Goal: Task Accomplishment & Management: Manage account settings

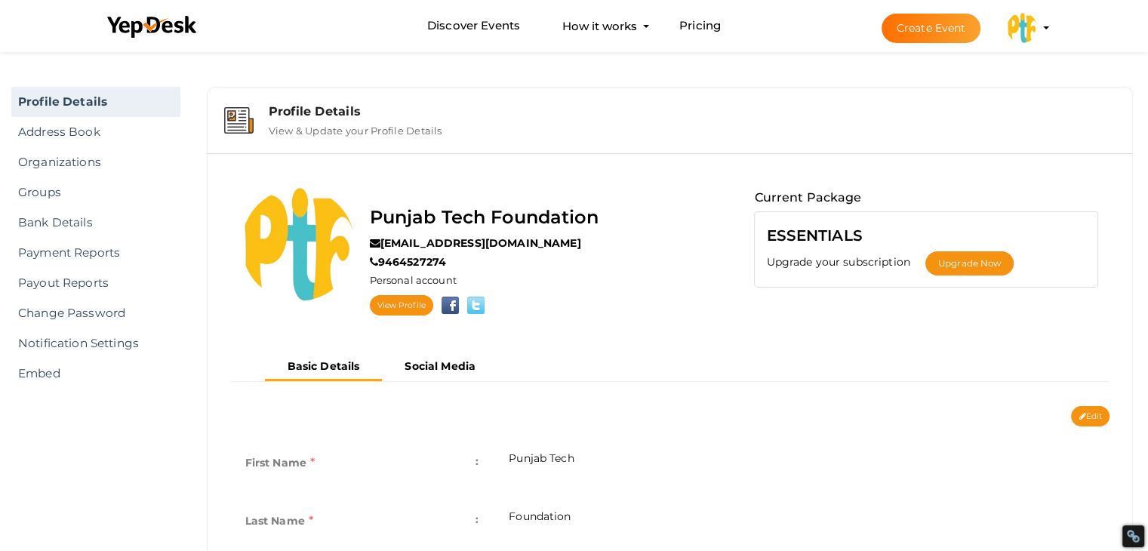
click at [1030, 27] on img at bounding box center [1022, 28] width 30 height 30
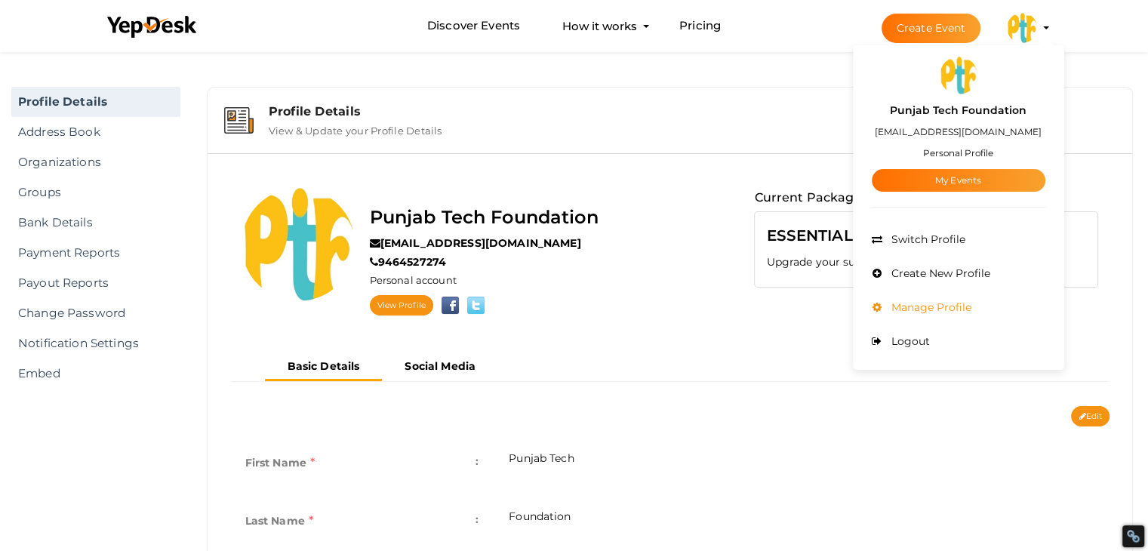
click at [957, 306] on span "Manage Profile" at bounding box center [930, 307] width 84 height 14
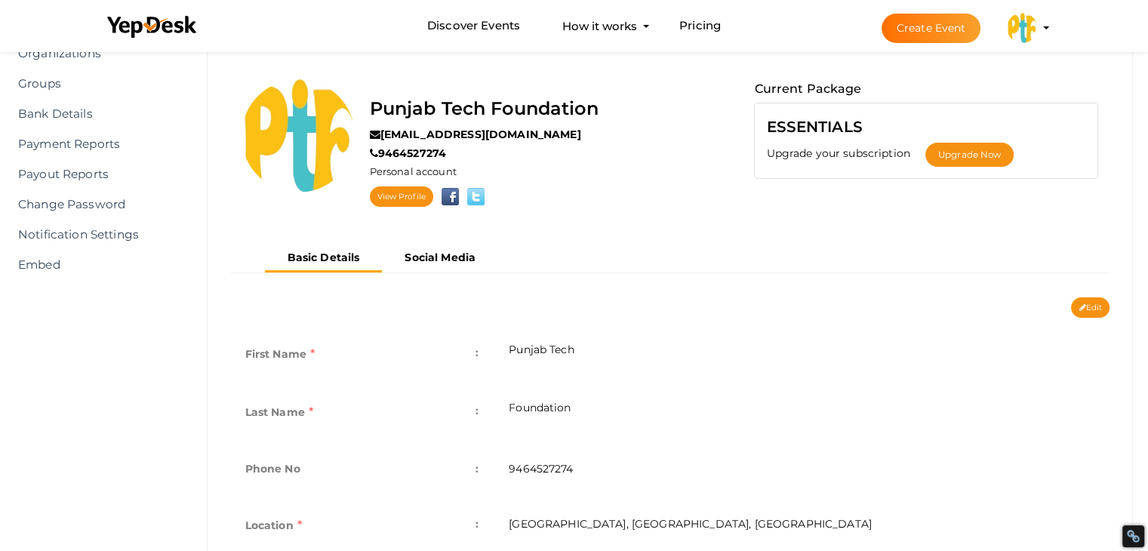
scroll to position [106, 0]
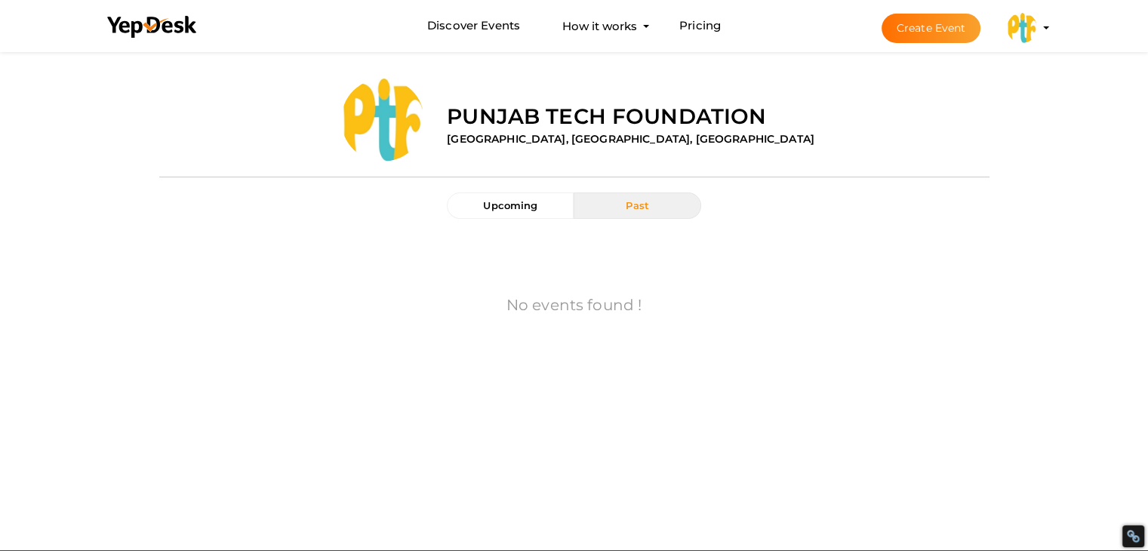
click at [1015, 28] on img at bounding box center [1022, 28] width 30 height 30
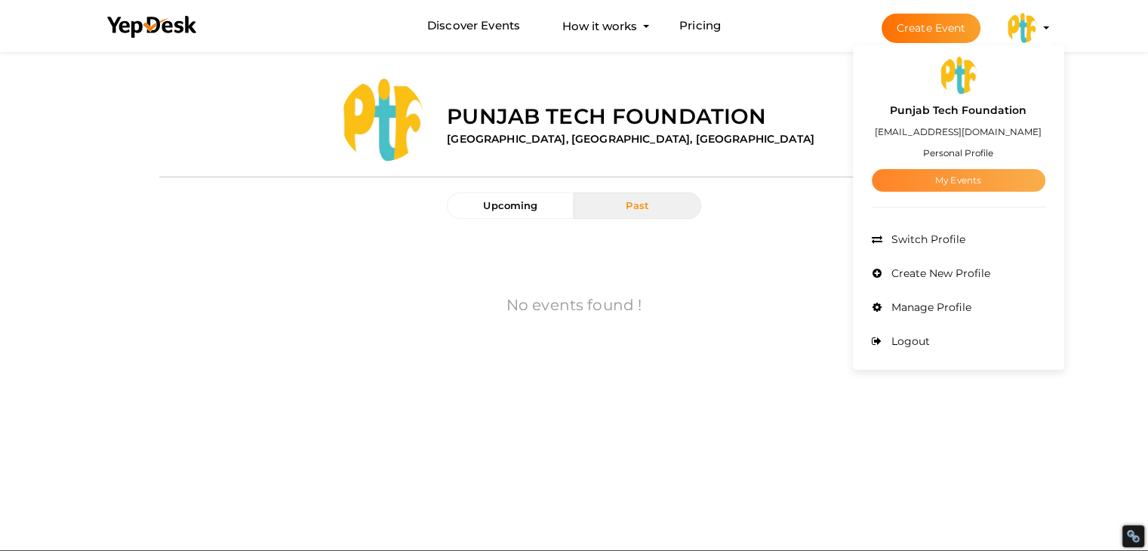
click at [953, 178] on link "My Events" at bounding box center [959, 180] width 174 height 23
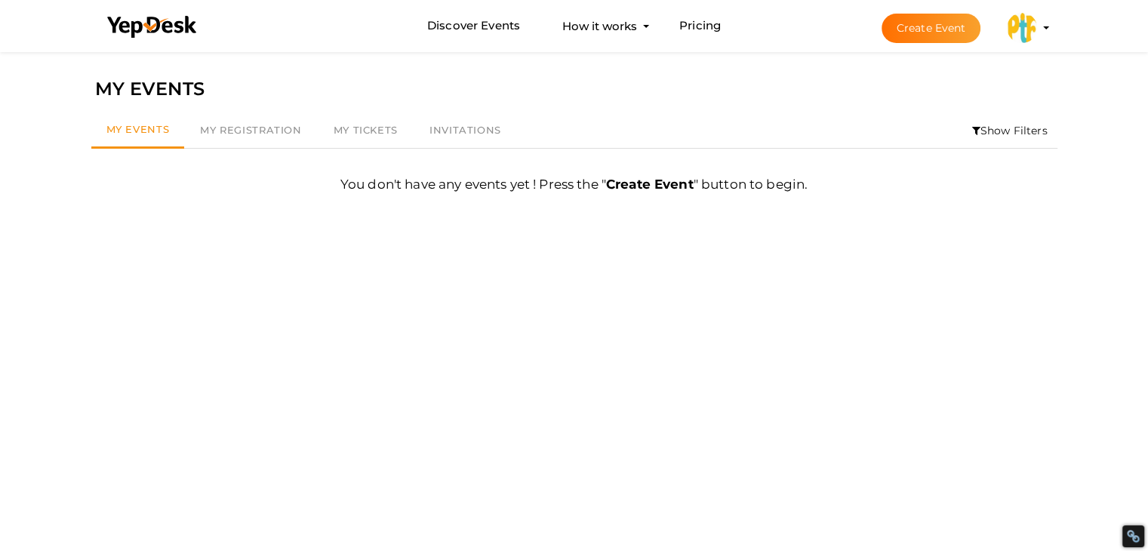
click at [932, 16] on button "Create Event" at bounding box center [932, 28] width 100 height 29
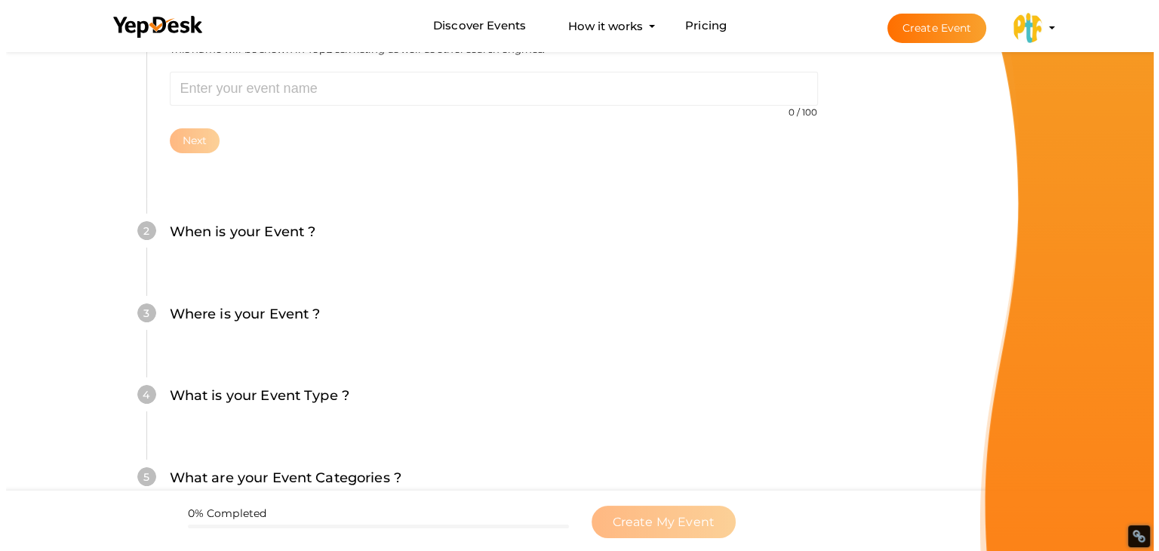
scroll to position [226, 0]
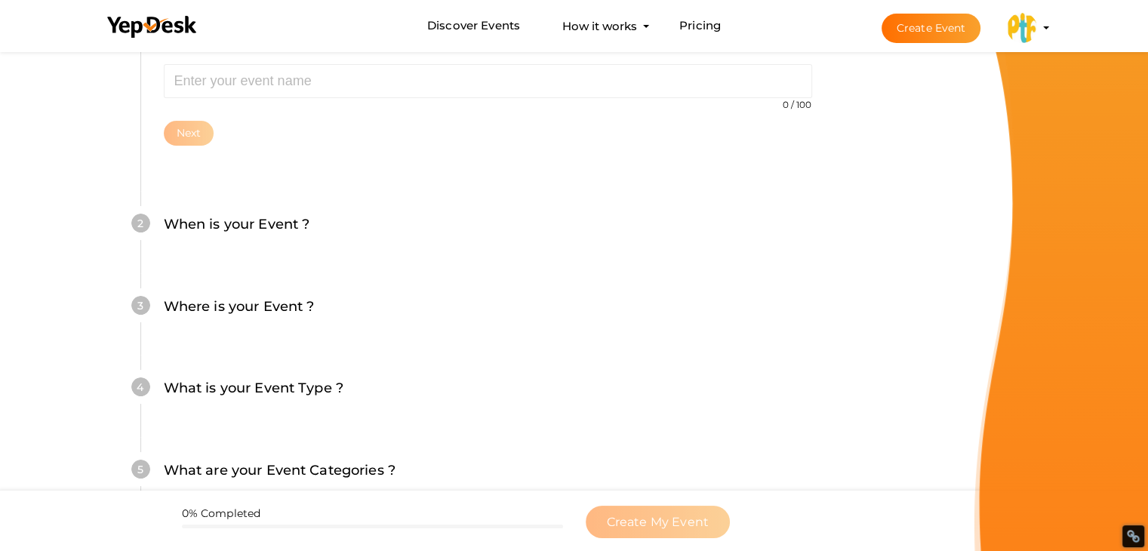
click at [1005, 25] on button "Punjab Tech Foundation samarwadhwaptf@gmail.com Personal Profile My Events Admi…" at bounding box center [1021, 28] width 39 height 32
click at [1021, 26] on img at bounding box center [1022, 28] width 30 height 30
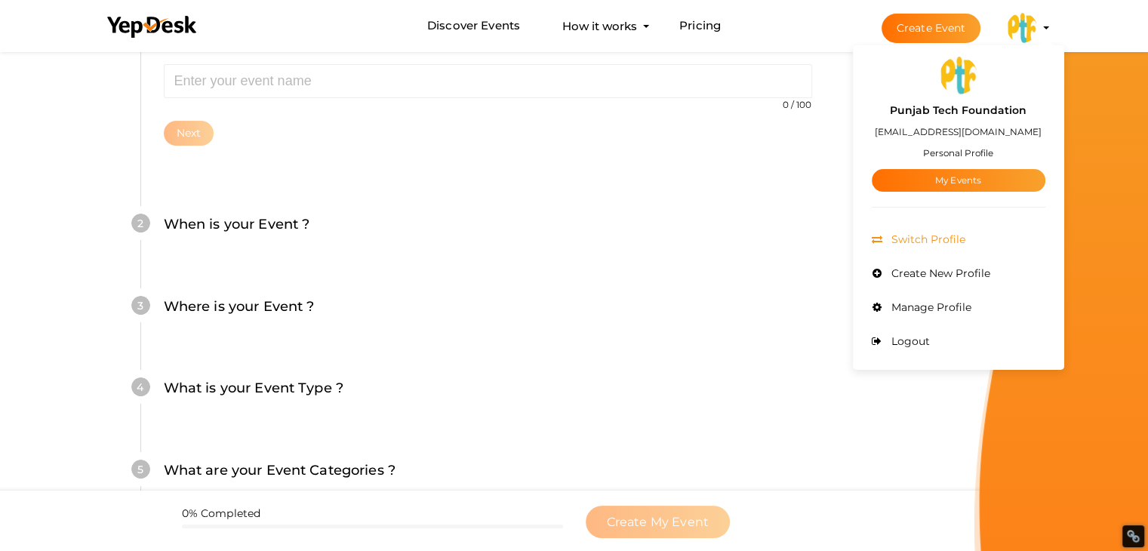
click at [917, 237] on span "Switch Profile" at bounding box center [927, 240] width 78 height 14
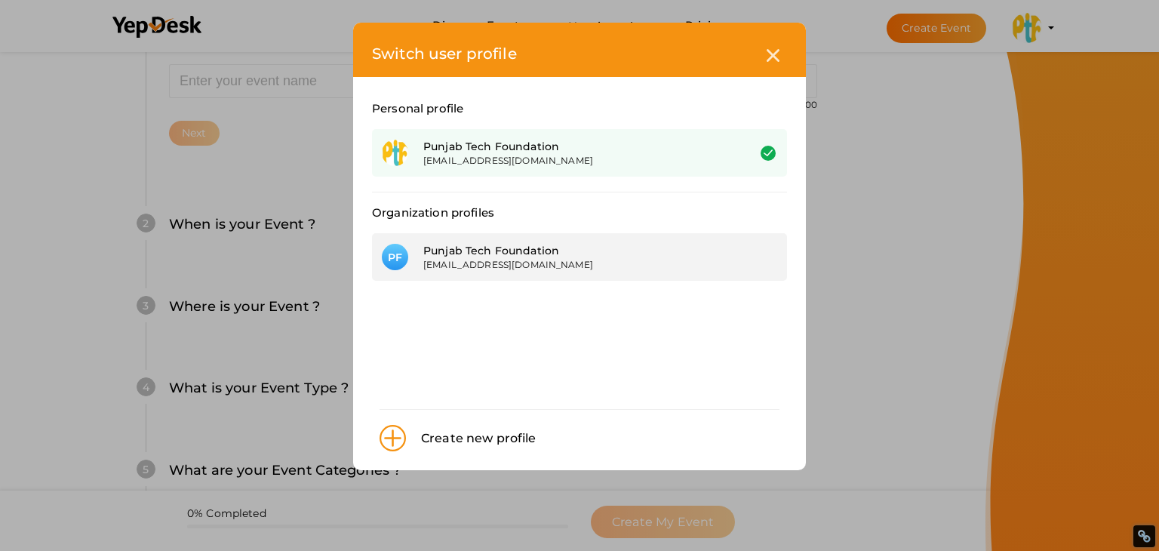
click at [444, 269] on div "[EMAIL_ADDRESS][DOMAIN_NAME]" at bounding box center [573, 264] width 301 height 13
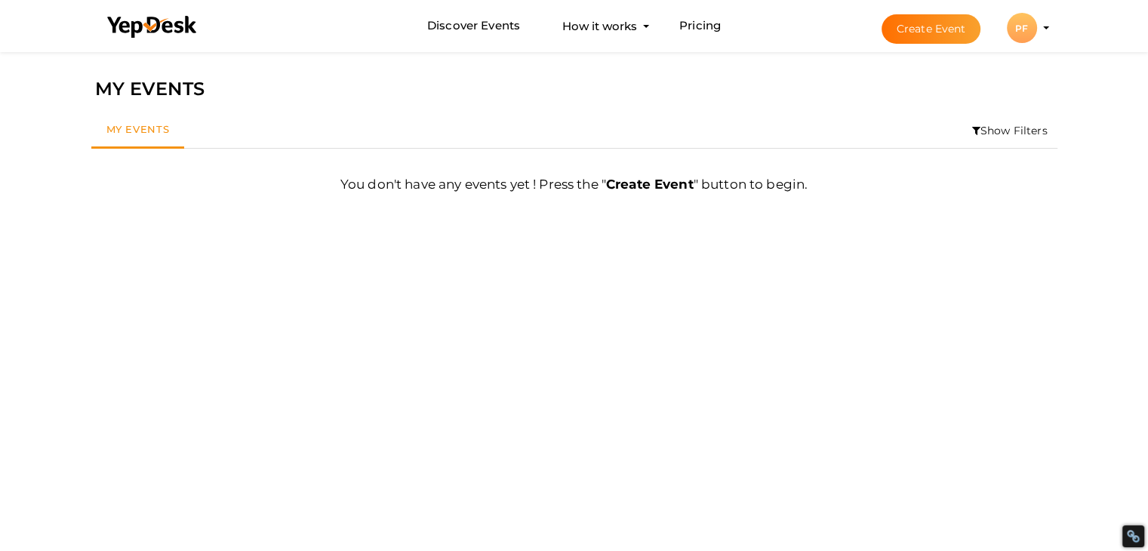
click at [1039, 26] on button "PF PF Punjab Tech Foundation samarwadhwaptf@gmail.com Organization Profile My E…" at bounding box center [1021, 28] width 39 height 32
click at [1025, 30] on div "PF" at bounding box center [1022, 28] width 30 height 30
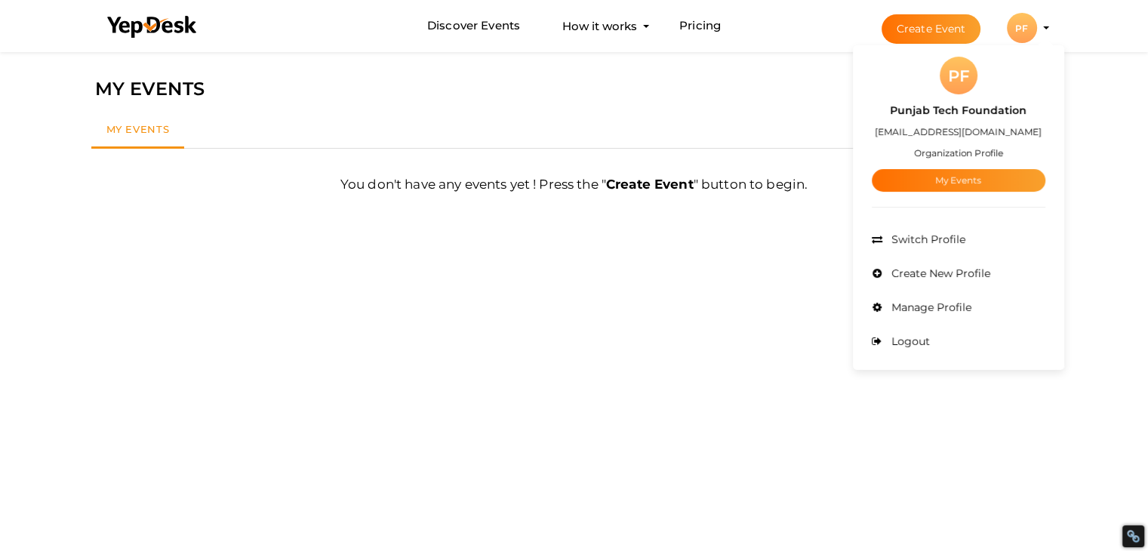
click at [966, 79] on div "PF" at bounding box center [959, 76] width 38 height 38
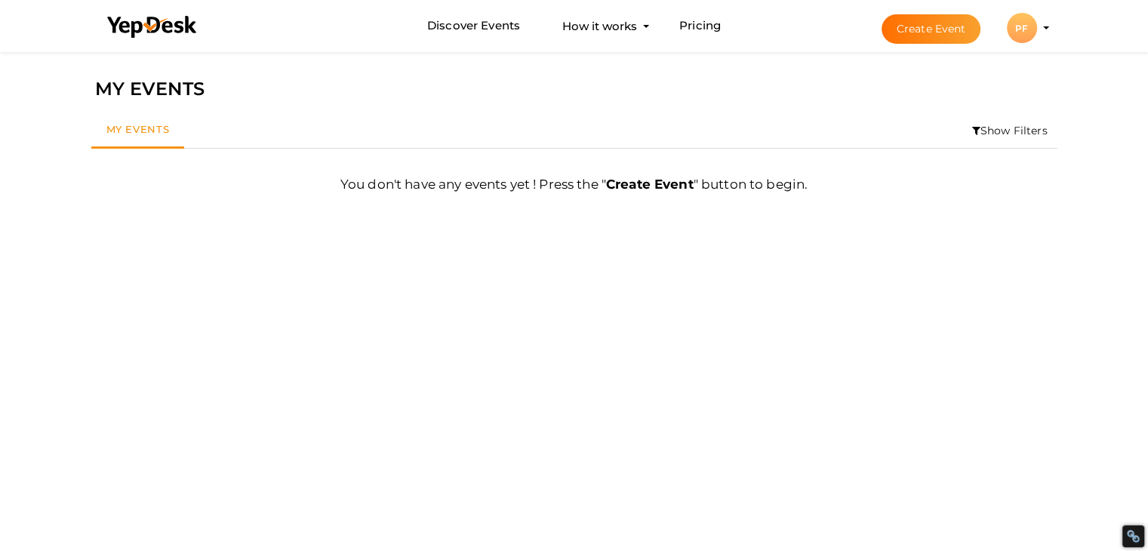
click at [1029, 19] on div "PF" at bounding box center [1022, 28] width 30 height 30
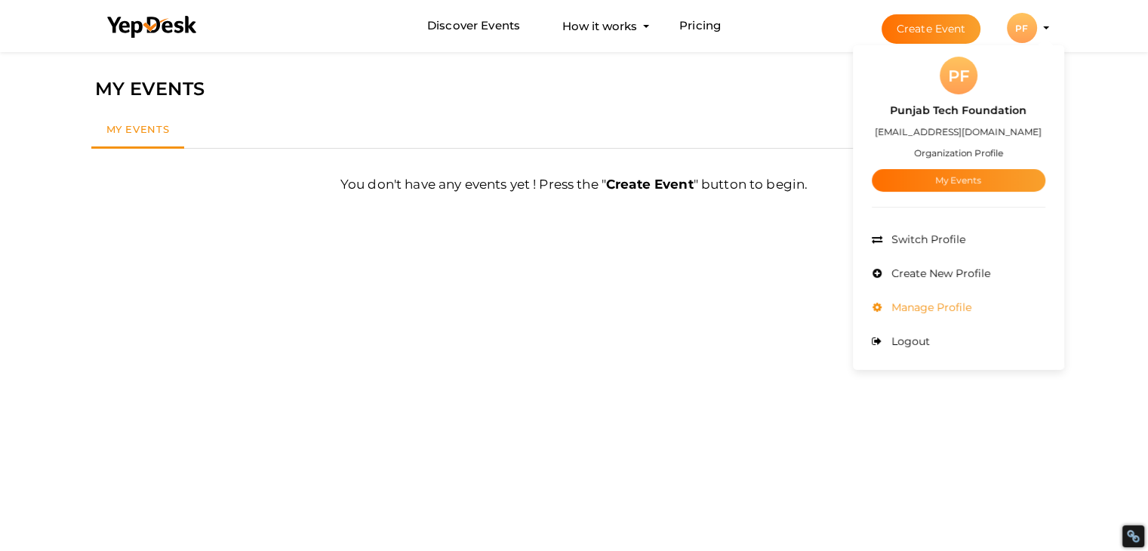
click at [934, 309] on span "Manage Profile" at bounding box center [930, 307] width 84 height 14
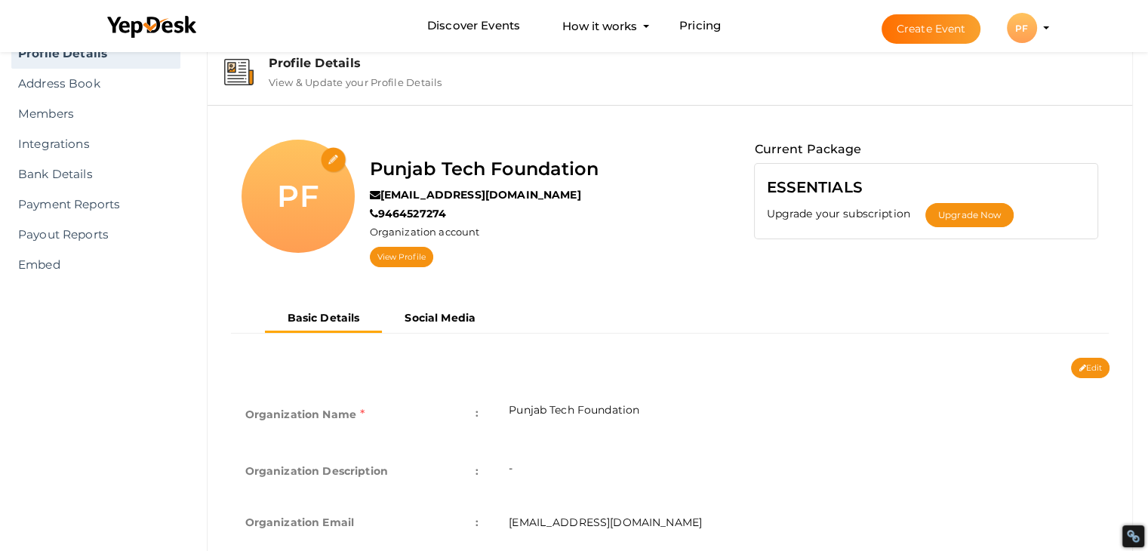
scroll to position [48, 0]
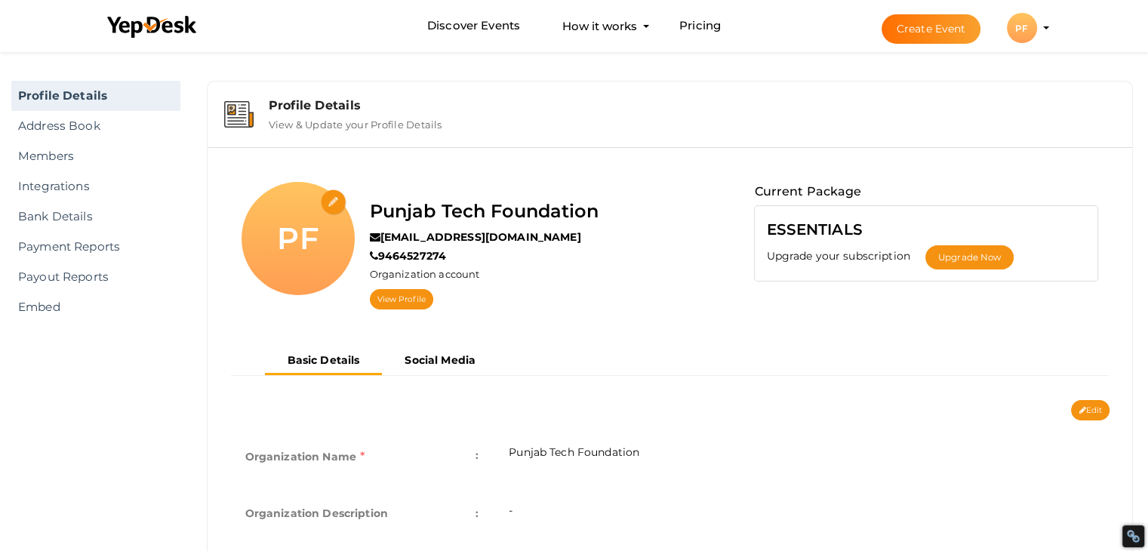
scroll to position [6, 0]
click at [1078, 403] on button "Edit" at bounding box center [1090, 410] width 38 height 20
type input "Punjab Tech Foundation"
type input "[EMAIL_ADDRESS][DOMAIN_NAME]"
type input "9464527274"
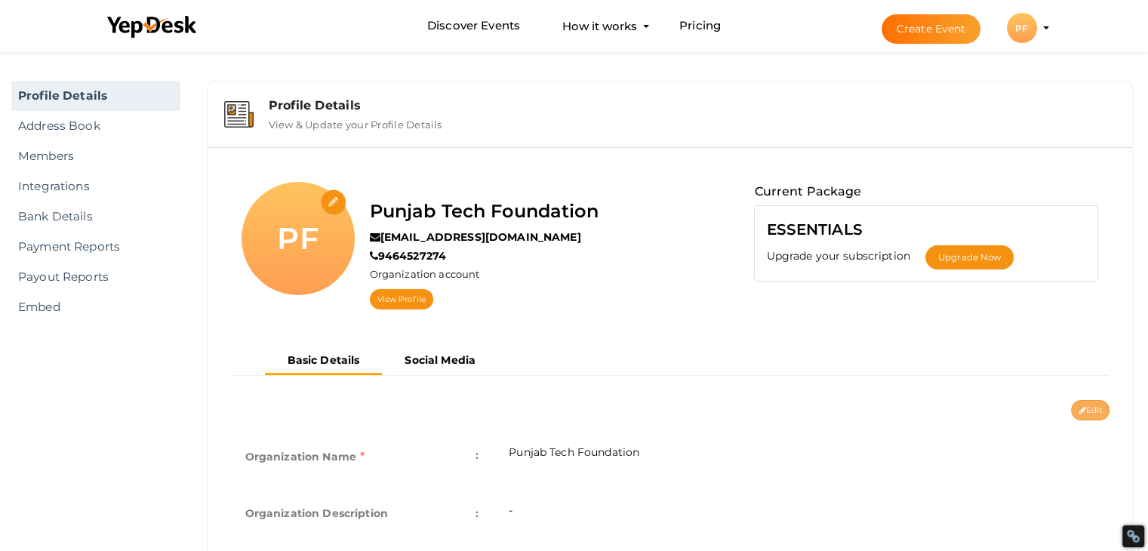
select select "9"
type input "[GEOGRAPHIC_DATA], [GEOGRAPHIC_DATA], [GEOGRAPHIC_DATA]"
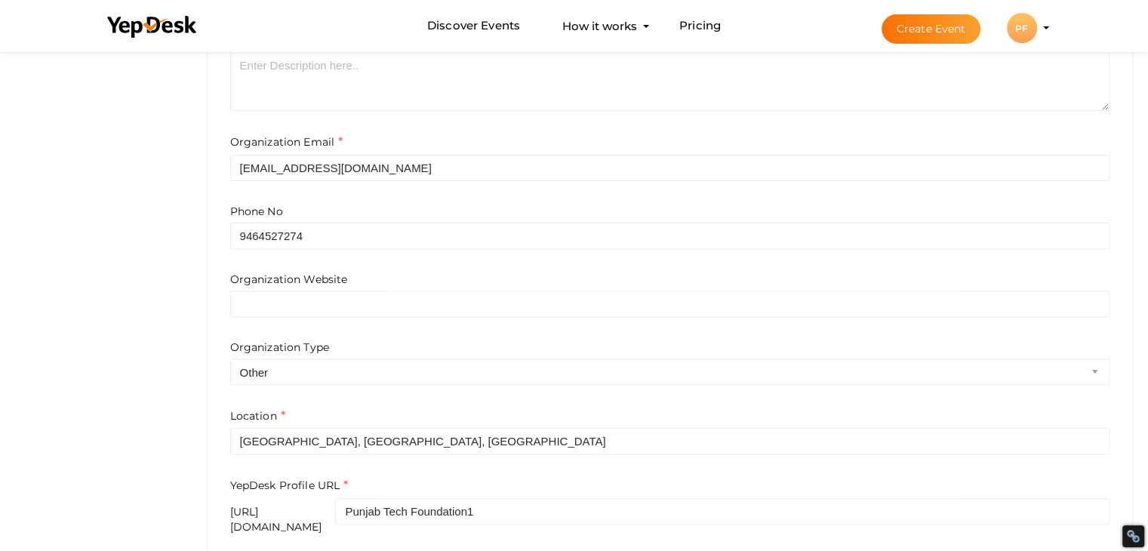
scroll to position [522, 0]
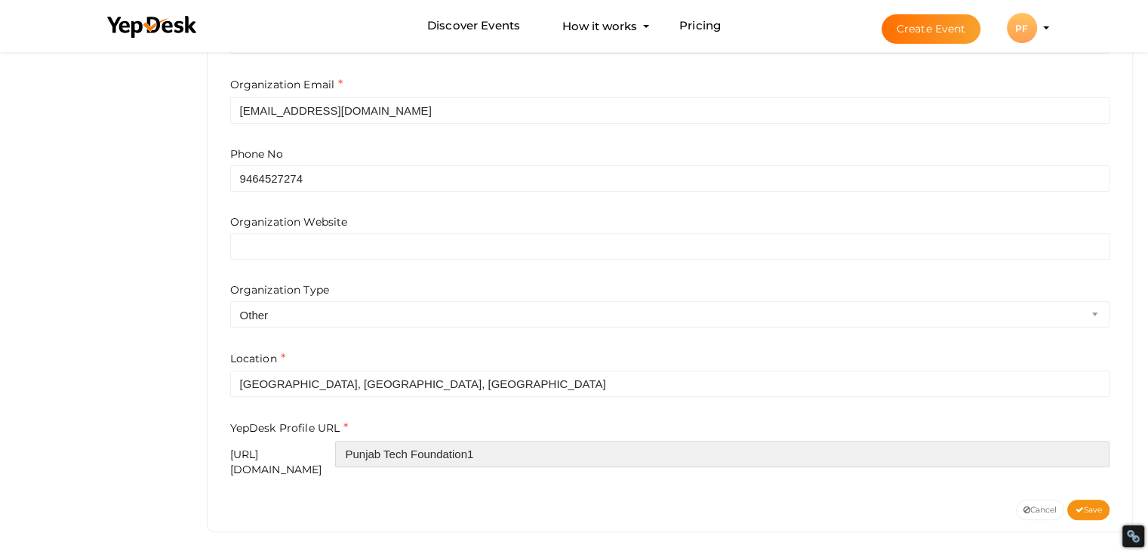
click at [563, 442] on input "Punjab Tech Foundation1" at bounding box center [722, 454] width 774 height 26
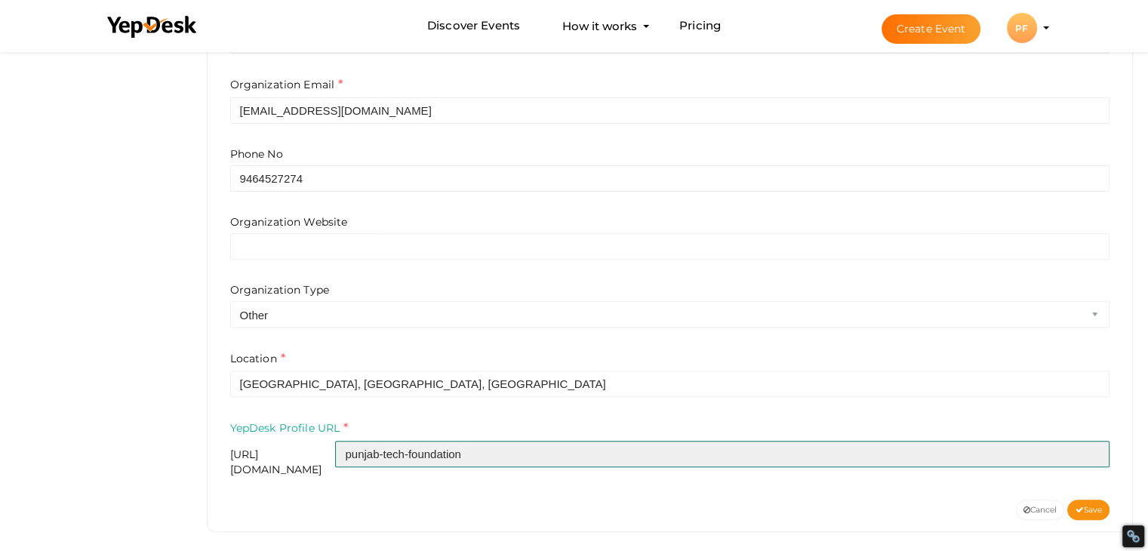
click at [483, 453] on input "punjab-tech-foundation" at bounding box center [722, 454] width 774 height 26
click at [457, 446] on input "punjab-techfoundation" at bounding box center [722, 454] width 774 height 26
click at [476, 452] on input "punjab-techfoundation" at bounding box center [722, 454] width 774 height 26
type input "punjab-tech-foundation"
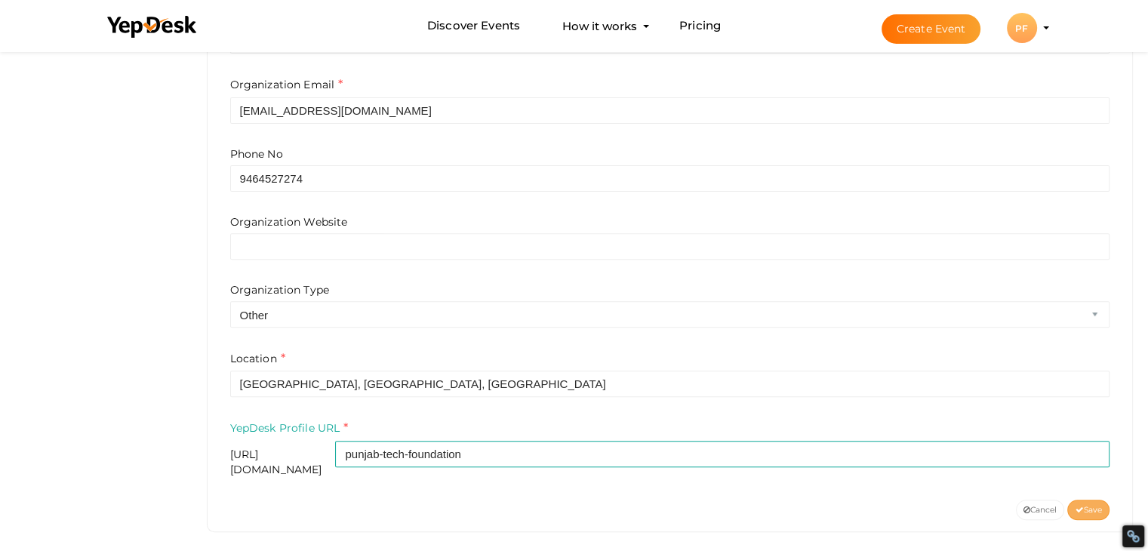
click at [1102, 500] on button "Save" at bounding box center [1088, 510] width 42 height 20
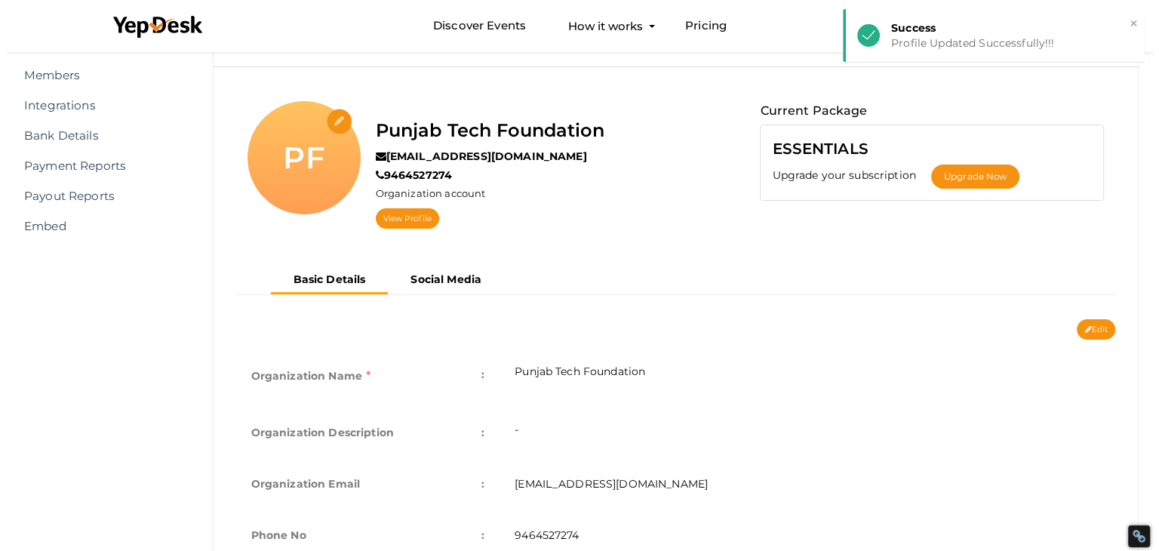
scroll to position [6, 0]
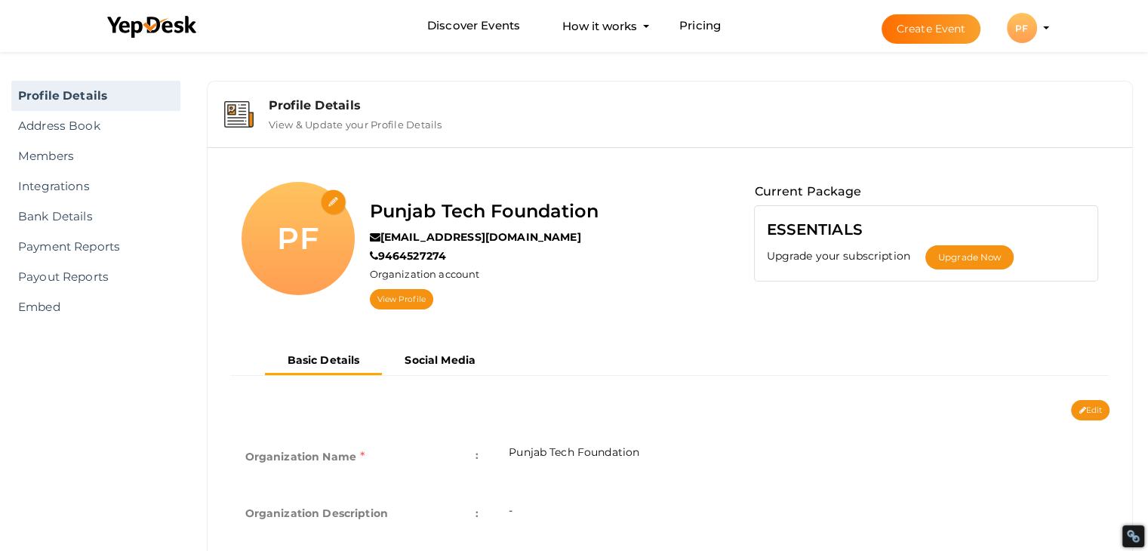
click at [323, 202] on input "file" at bounding box center [334, 202] width 26 height 26
type input "C:\fakepath\ptf.jpg"
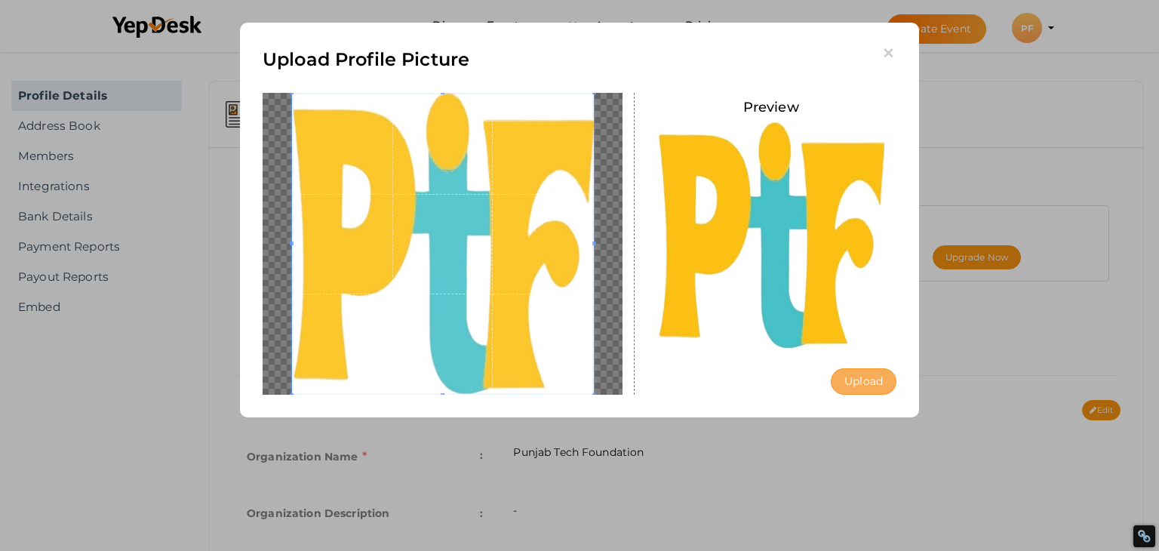
click at [868, 369] on button "Upload" at bounding box center [864, 381] width 66 height 26
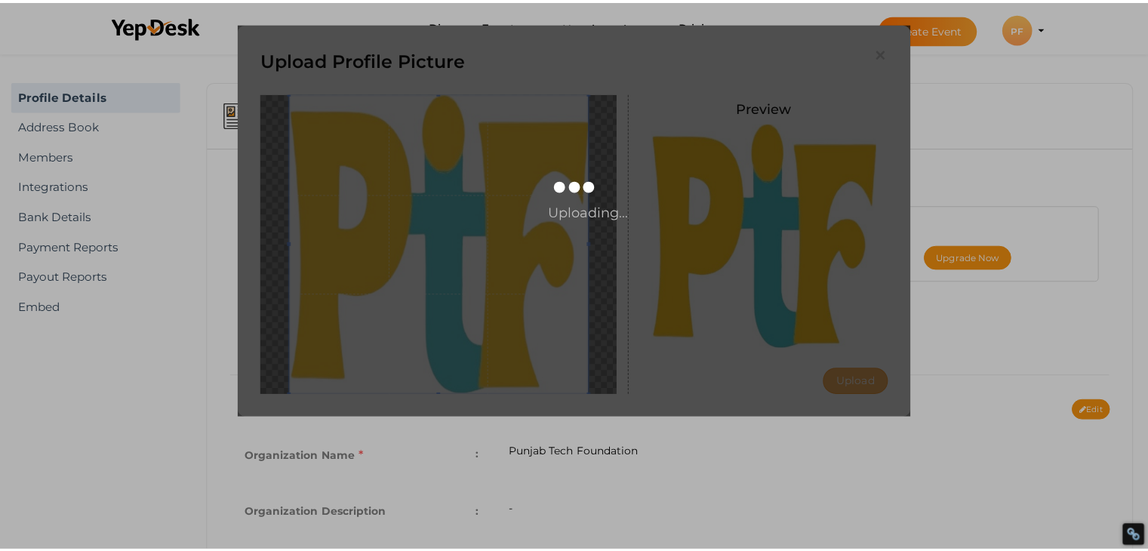
scroll to position [0, 0]
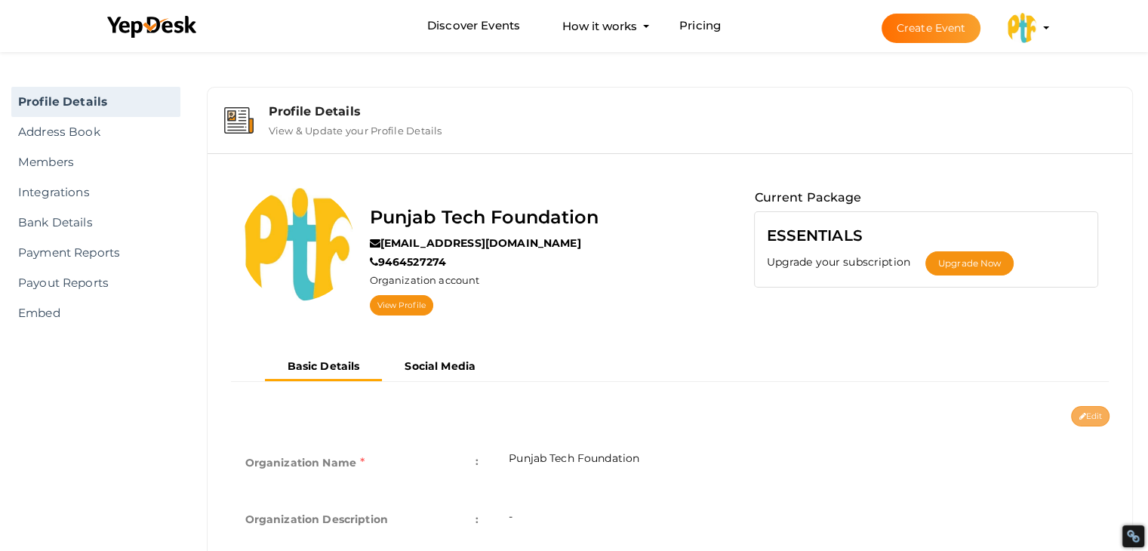
click at [1090, 412] on button "Edit" at bounding box center [1090, 416] width 38 height 20
type input "Punjab Tech Foundation"
type input "[EMAIL_ADDRESS][DOMAIN_NAME]"
type input "9464527274"
select select "9"
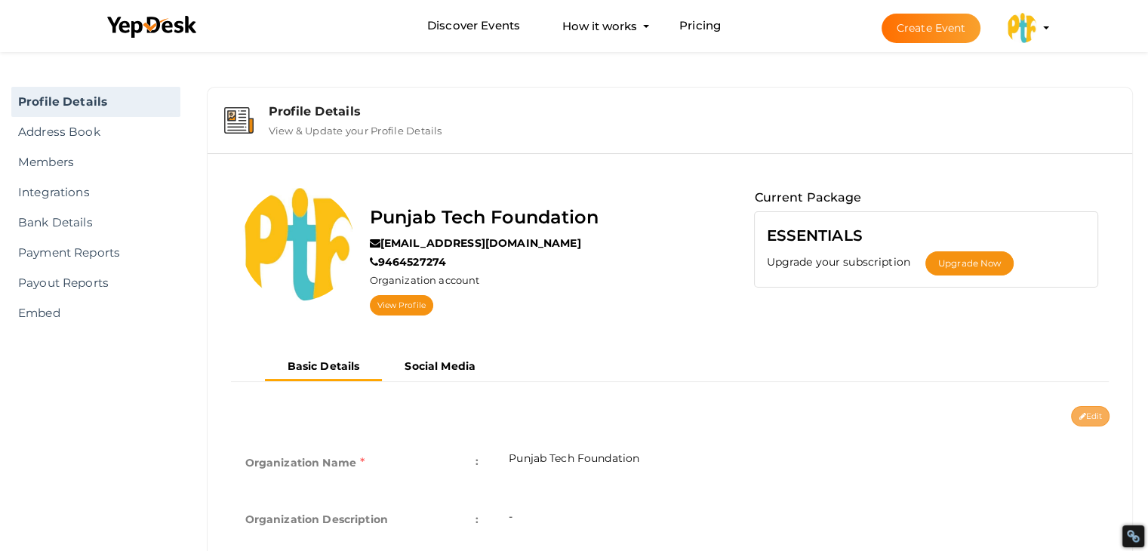
type input "[GEOGRAPHIC_DATA], [GEOGRAPHIC_DATA], [GEOGRAPHIC_DATA]"
type input "punjab-tech-foundation"
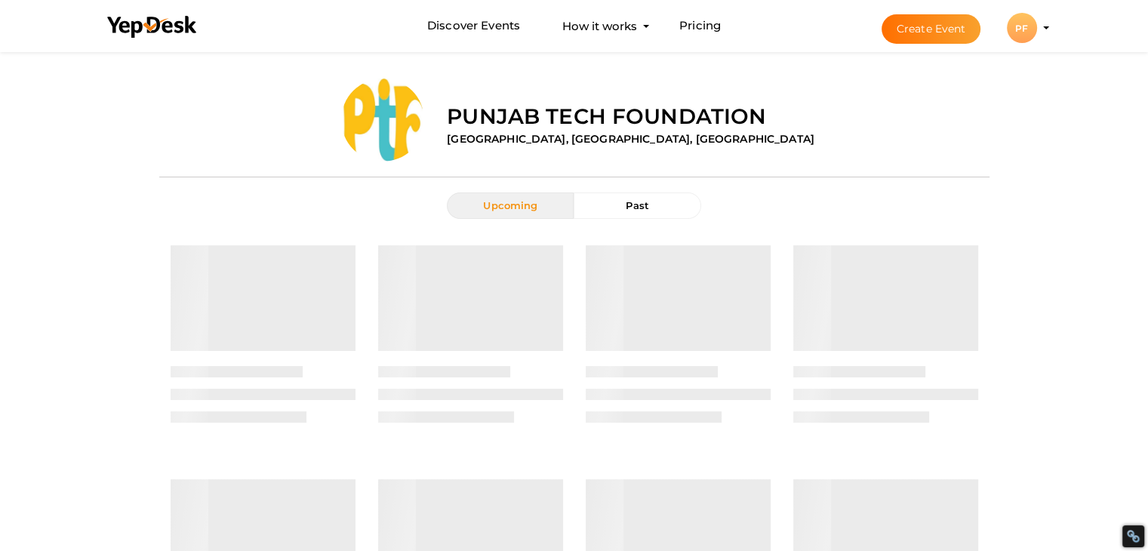
click at [1029, 24] on div "PF" at bounding box center [1022, 28] width 30 height 30
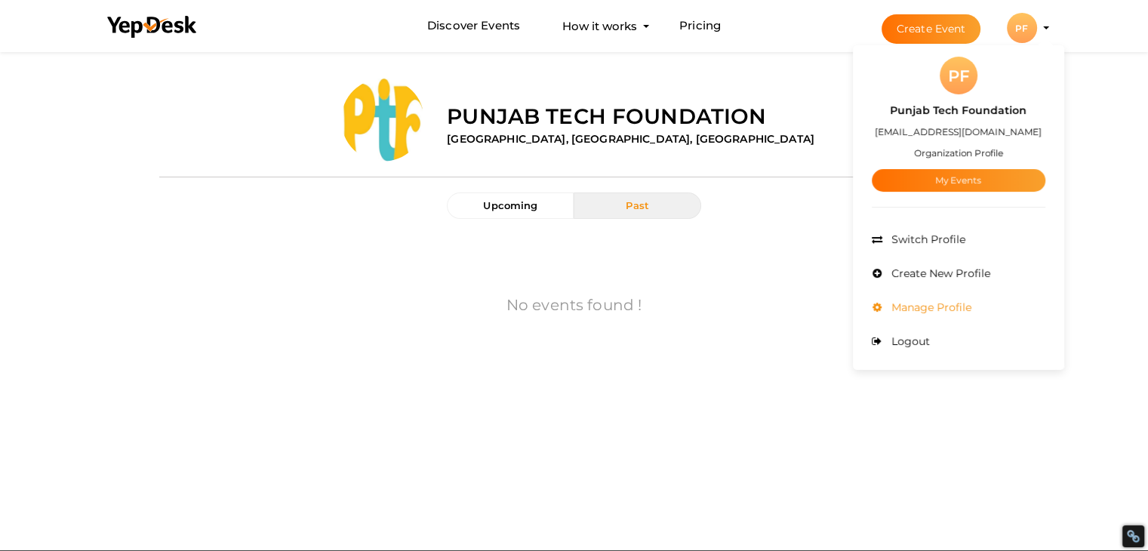
click at [904, 308] on span "Manage Profile" at bounding box center [930, 307] width 84 height 14
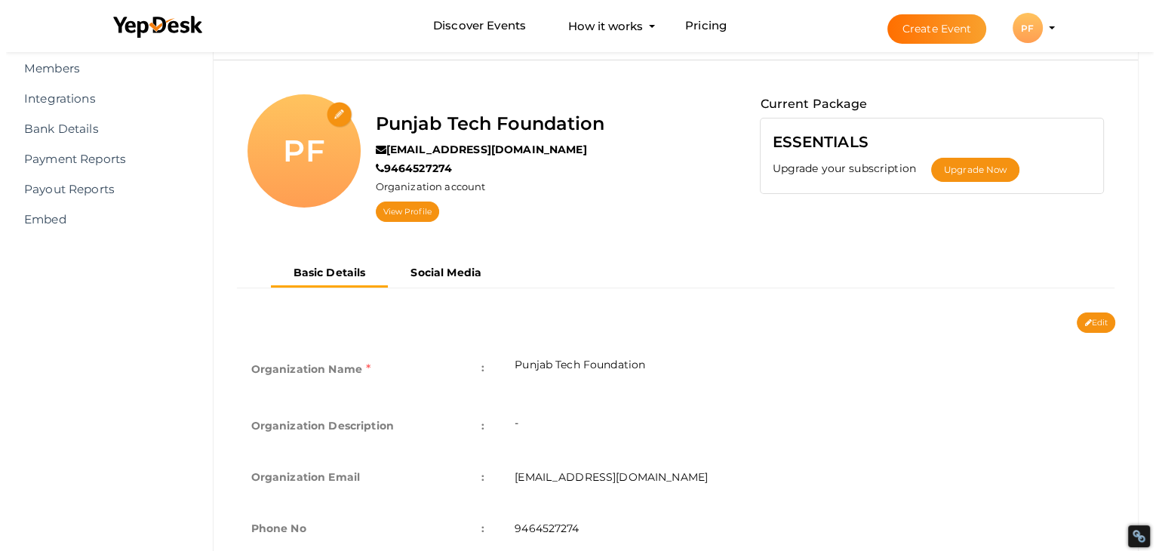
scroll to position [75, 0]
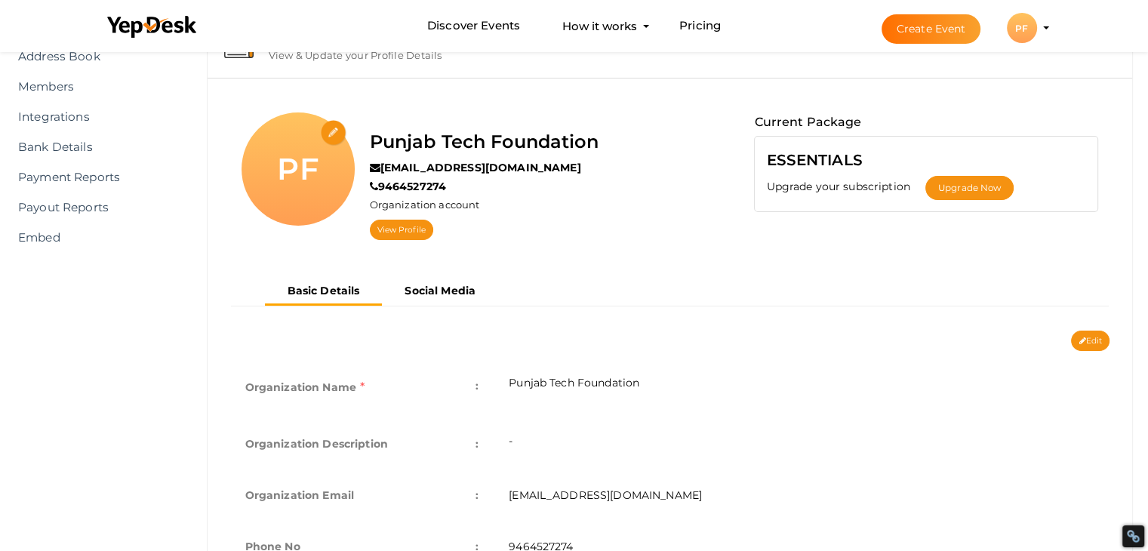
click at [1019, 31] on div "PF" at bounding box center [1022, 28] width 30 height 30
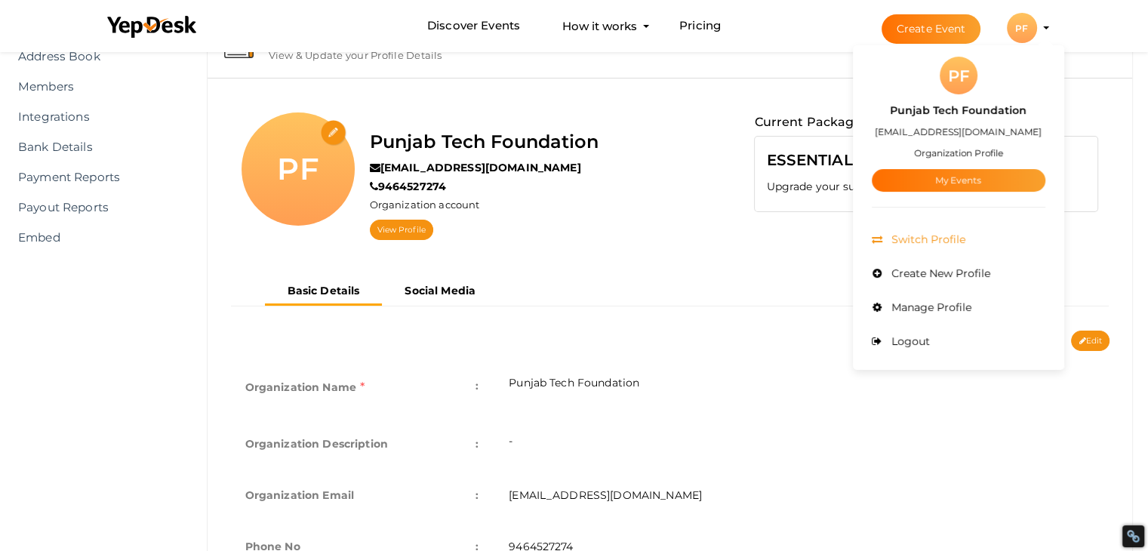
click at [904, 236] on span "Switch Profile" at bounding box center [927, 240] width 78 height 14
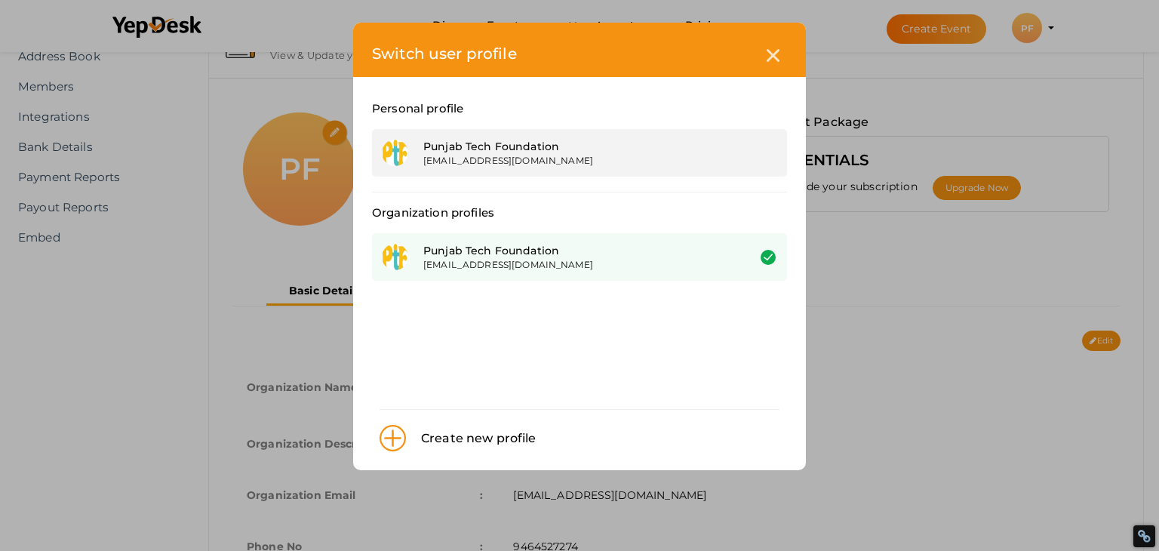
click at [477, 137] on div "Punjab Tech Foundation [EMAIL_ADDRESS][DOMAIN_NAME]" at bounding box center [579, 153] width 415 height 48
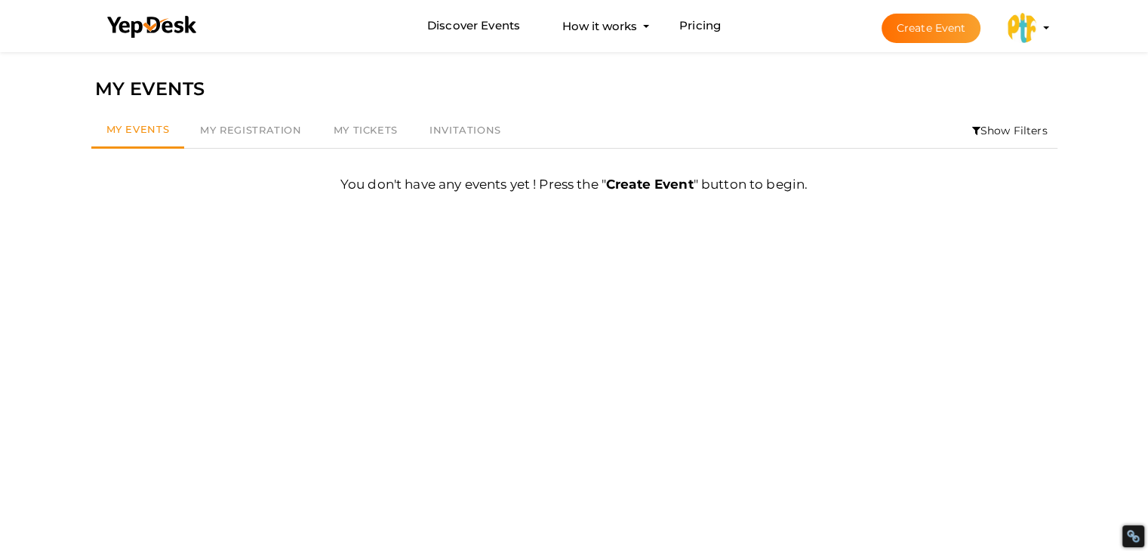
click at [1018, 28] on img at bounding box center [1022, 28] width 30 height 30
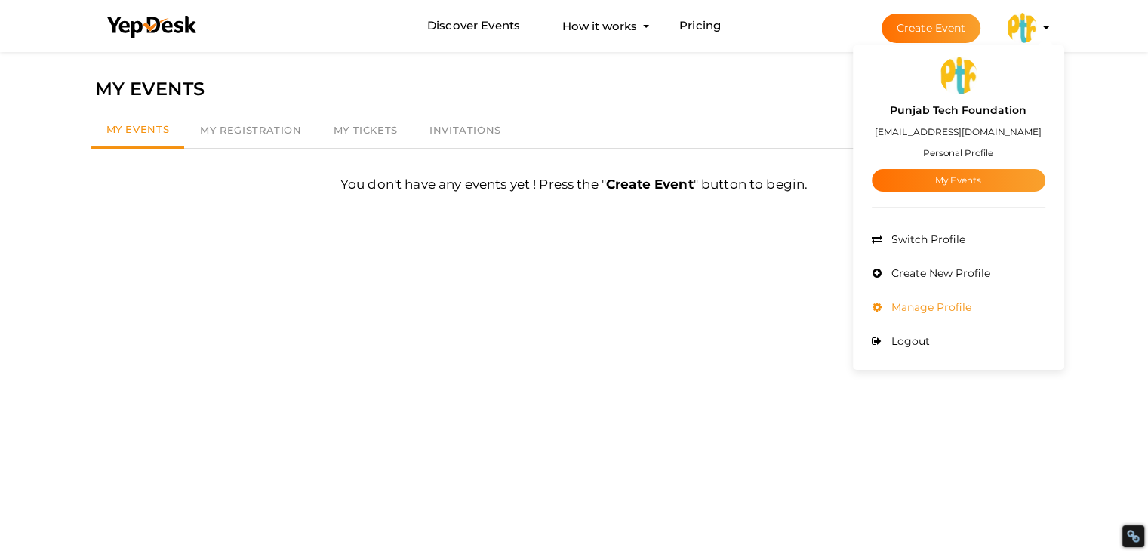
click at [951, 303] on span "Manage Profile" at bounding box center [930, 307] width 84 height 14
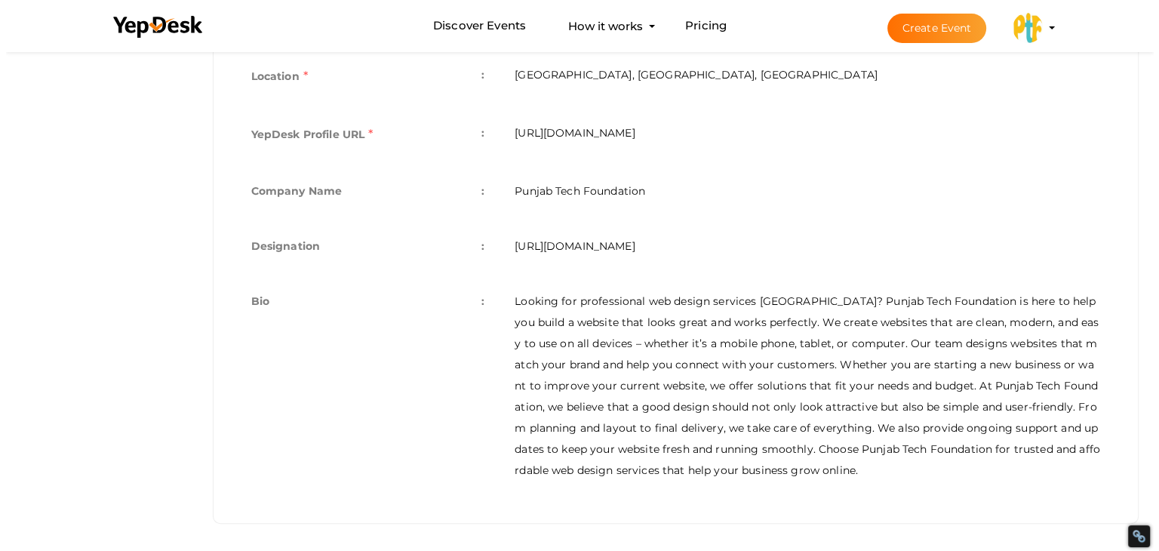
scroll to position [559, 0]
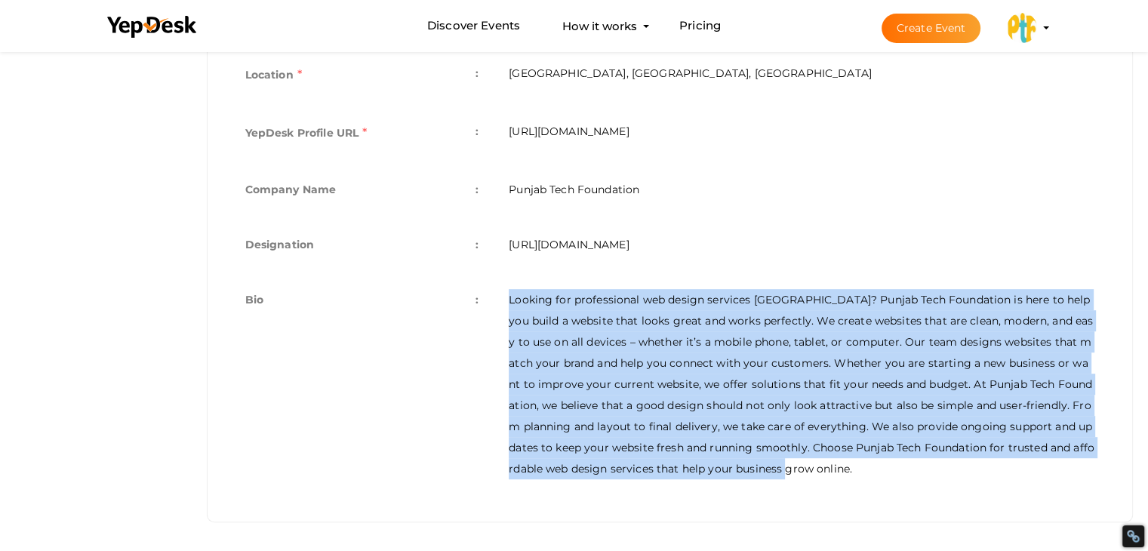
drag, startPoint x: 510, startPoint y: 299, endPoint x: 753, endPoint y: 490, distance: 308.5
click at [753, 490] on td "Looking for professional web design services India? Punjab Tech Foundation is h…" at bounding box center [802, 384] width 616 height 220
copy td "Looking for professional web design services India? Punjab Tech Foundation is h…"
drag, startPoint x: 1034, startPoint y: 25, endPoint x: 1023, endPoint y: 38, distance: 17.7
click at [1033, 25] on img at bounding box center [1022, 28] width 30 height 30
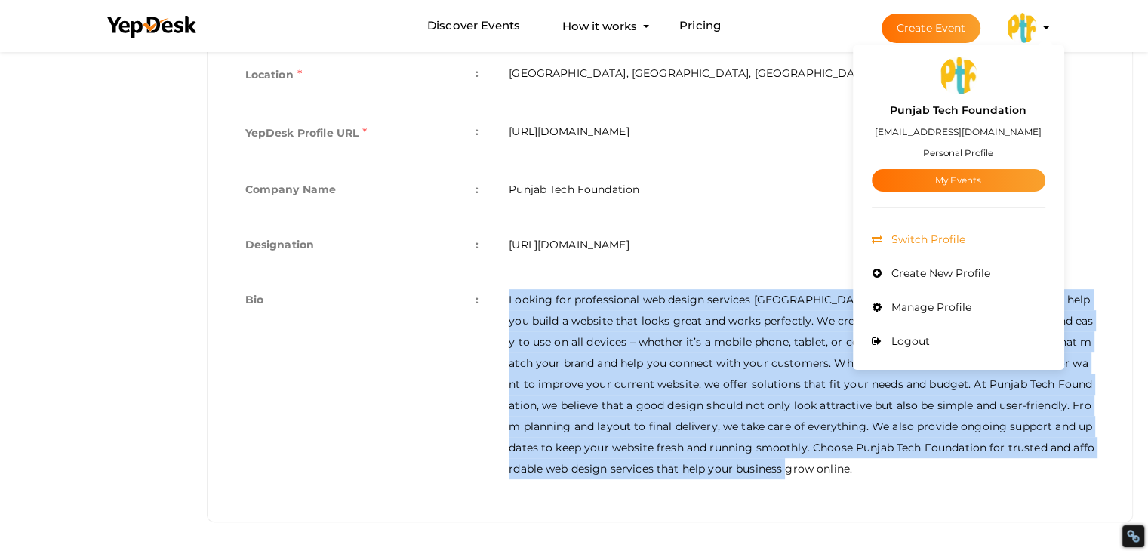
click at [935, 231] on li "Switch Profile" at bounding box center [959, 240] width 174 height 34
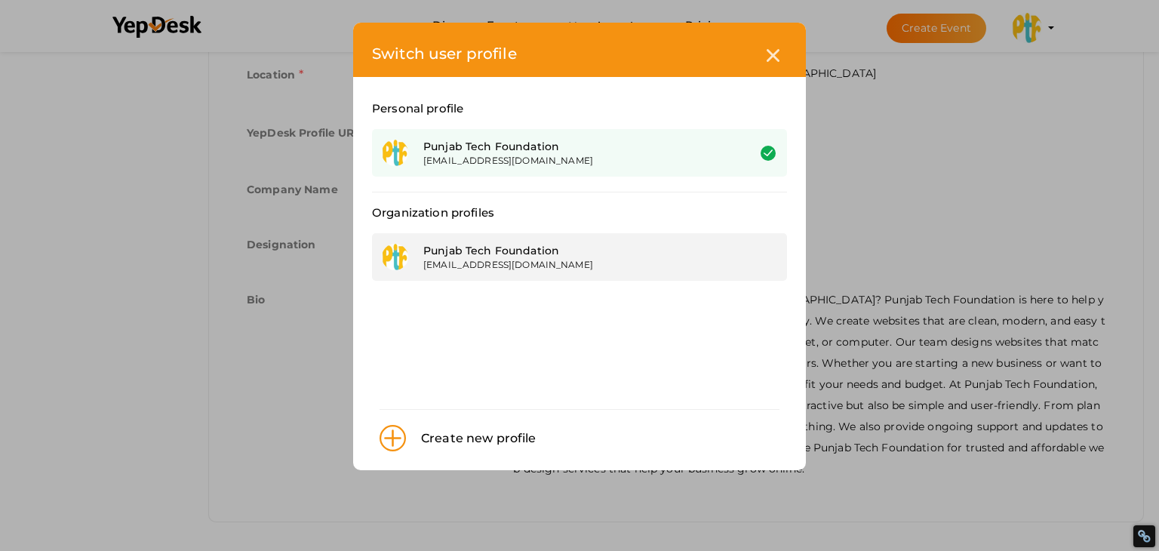
click at [574, 237] on div "Punjab Tech Foundation samarwadhwaptf@gmail.com" at bounding box center [579, 257] width 415 height 48
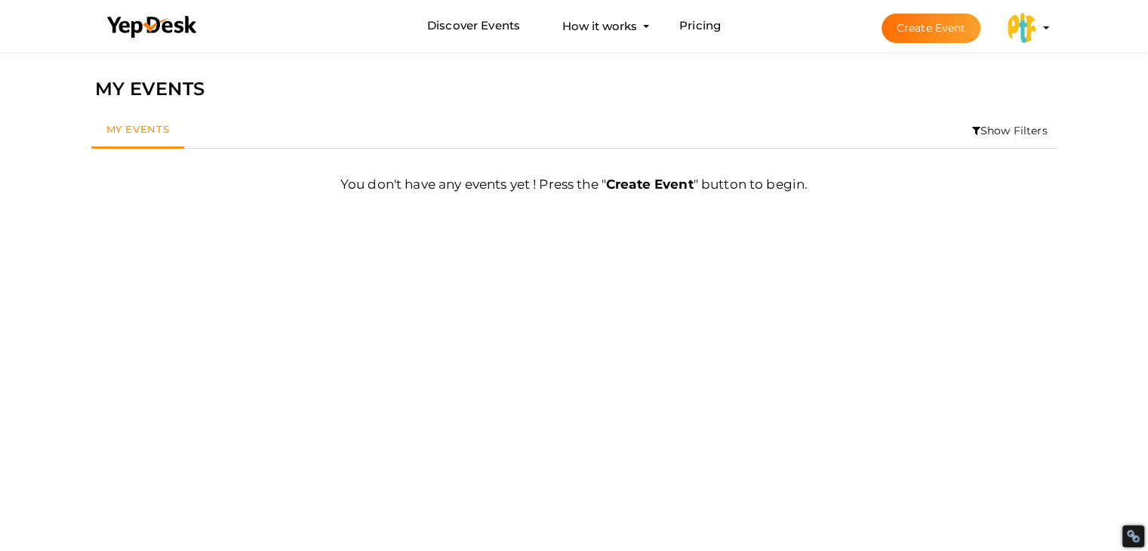
click at [1030, 38] on img at bounding box center [1022, 28] width 30 height 30
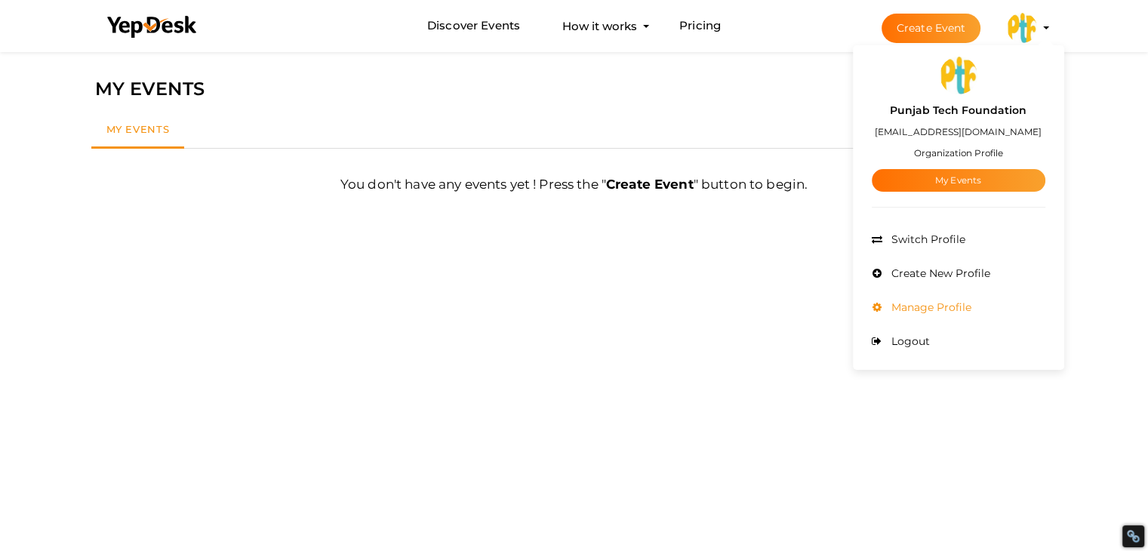
click at [927, 303] on span "Manage Profile" at bounding box center [930, 307] width 84 height 14
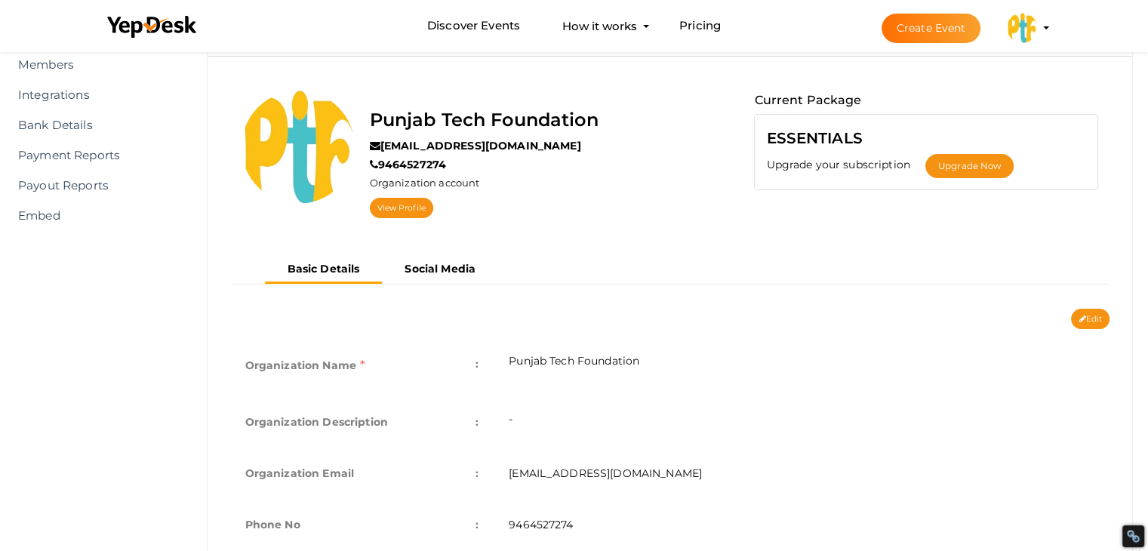
scroll to position [75, 0]
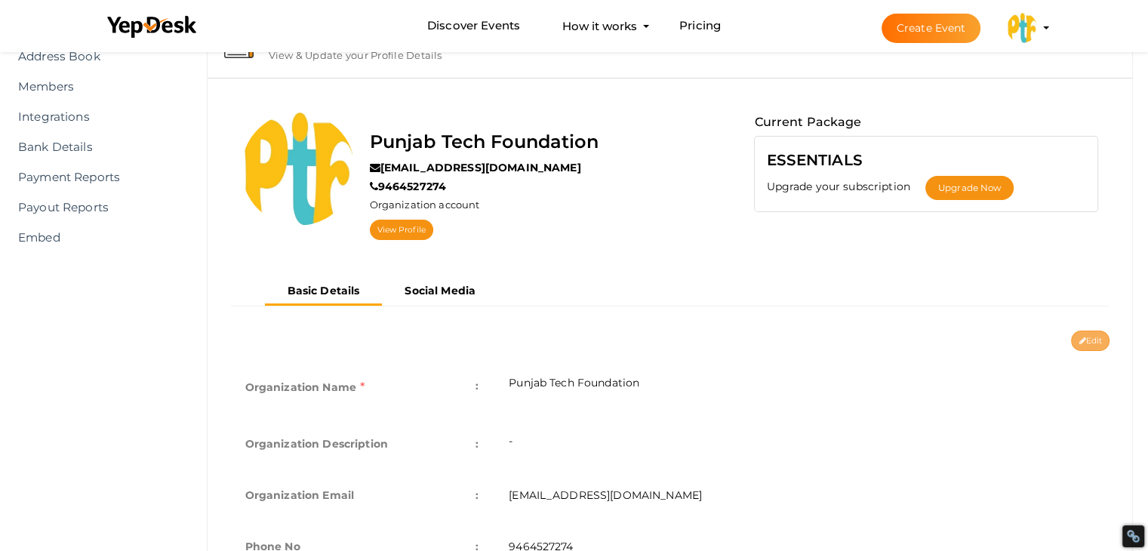
click at [1090, 345] on button "Edit" at bounding box center [1090, 341] width 38 height 20
type input "Punjab Tech Foundation"
type input "[EMAIL_ADDRESS][DOMAIN_NAME]"
type input "9464527274"
select select "9"
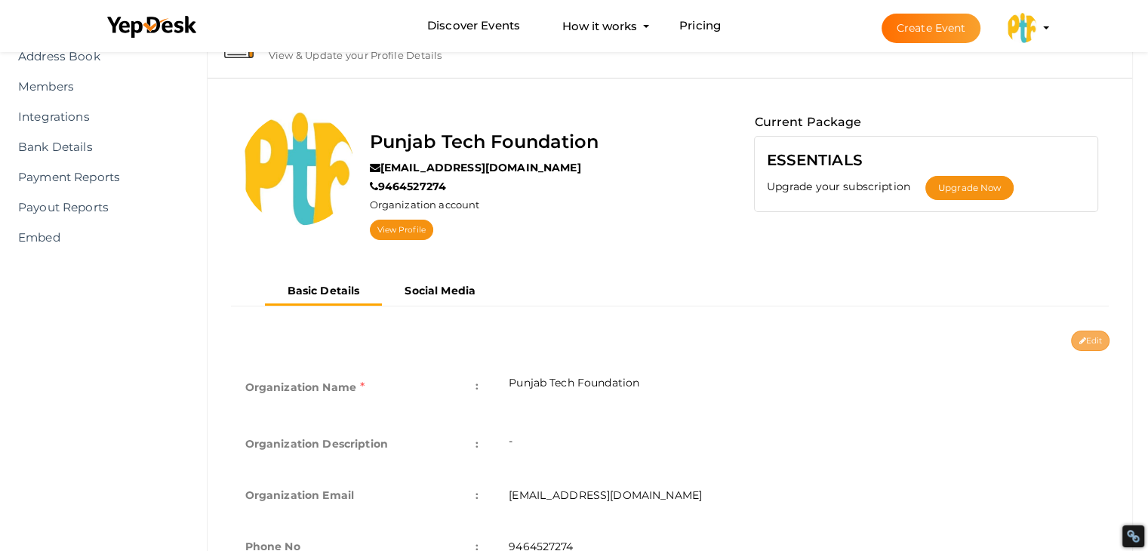
type input "[GEOGRAPHIC_DATA], [GEOGRAPHIC_DATA], [GEOGRAPHIC_DATA]"
type input "punjab-tech-foundation"
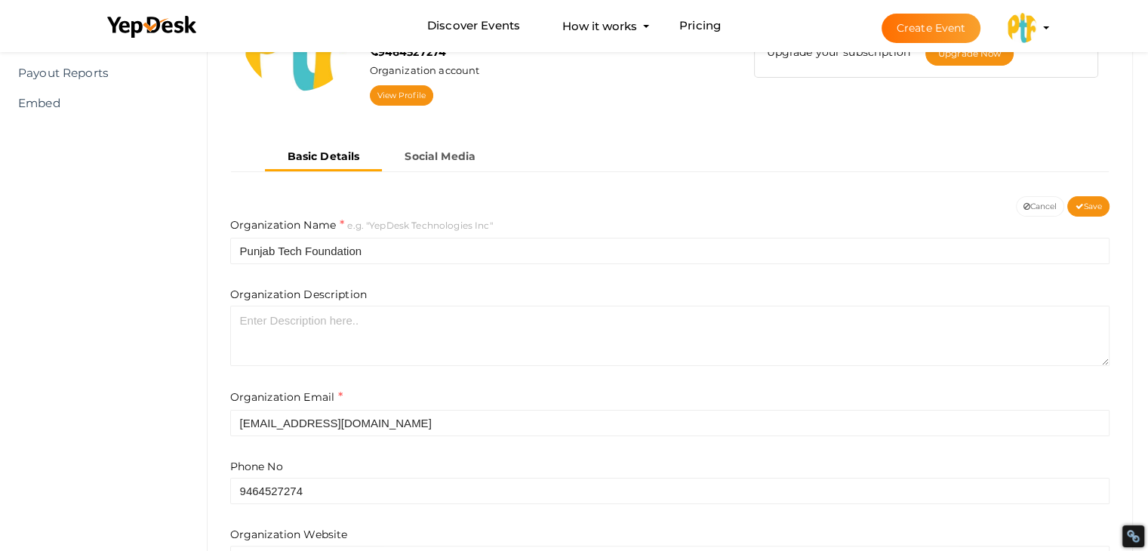
scroll to position [302, 0]
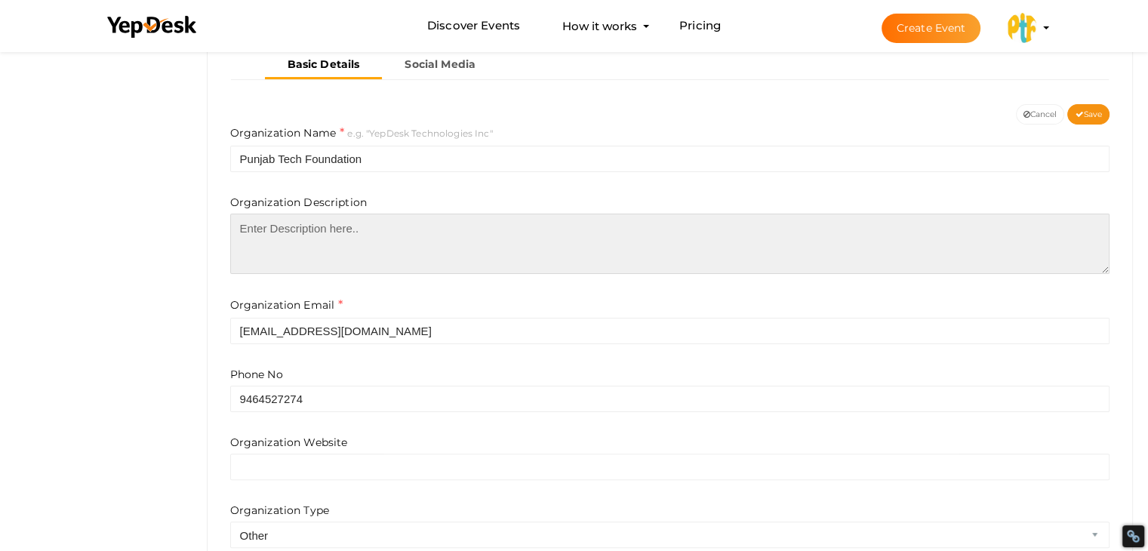
click at [328, 246] on textarea at bounding box center [670, 244] width 880 height 60
paste textarea "Looking for professional web design services [GEOGRAPHIC_DATA]? Punjab Tech Fou…"
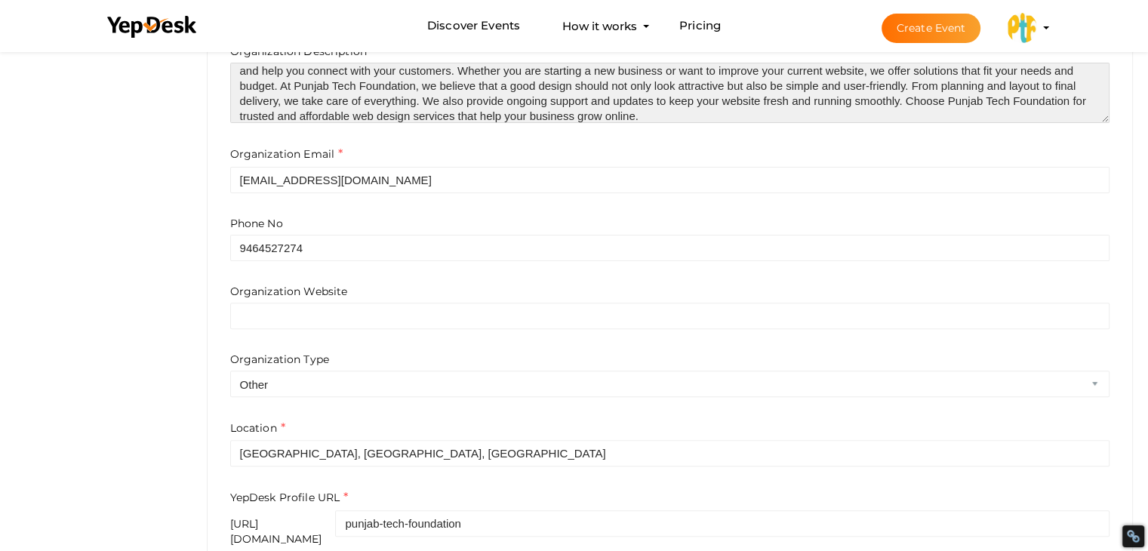
scroll to position [522, 0]
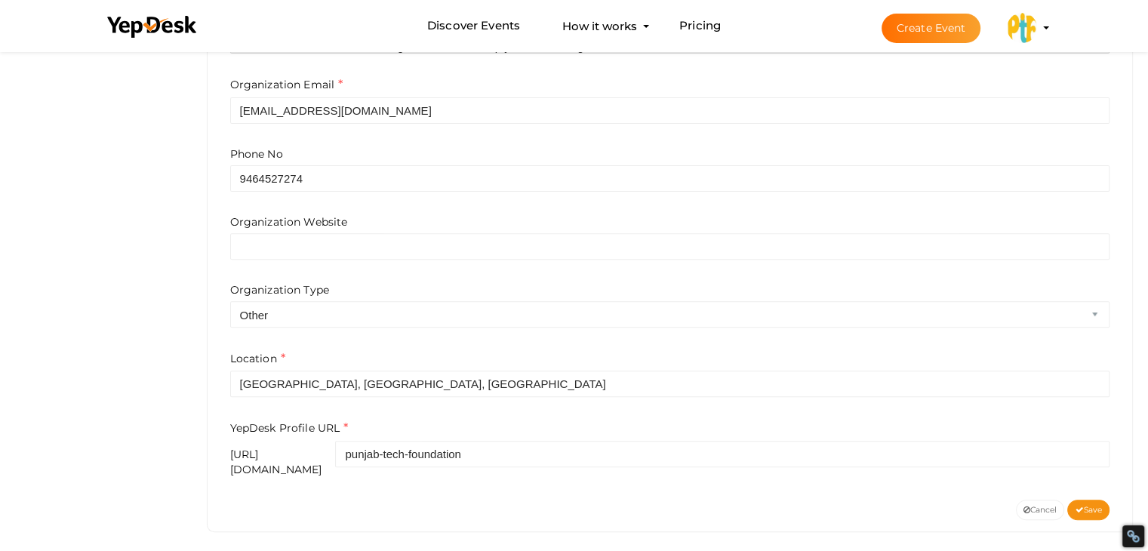
type textarea "Looking for professional web design services [GEOGRAPHIC_DATA]? Punjab Tech Fou…"
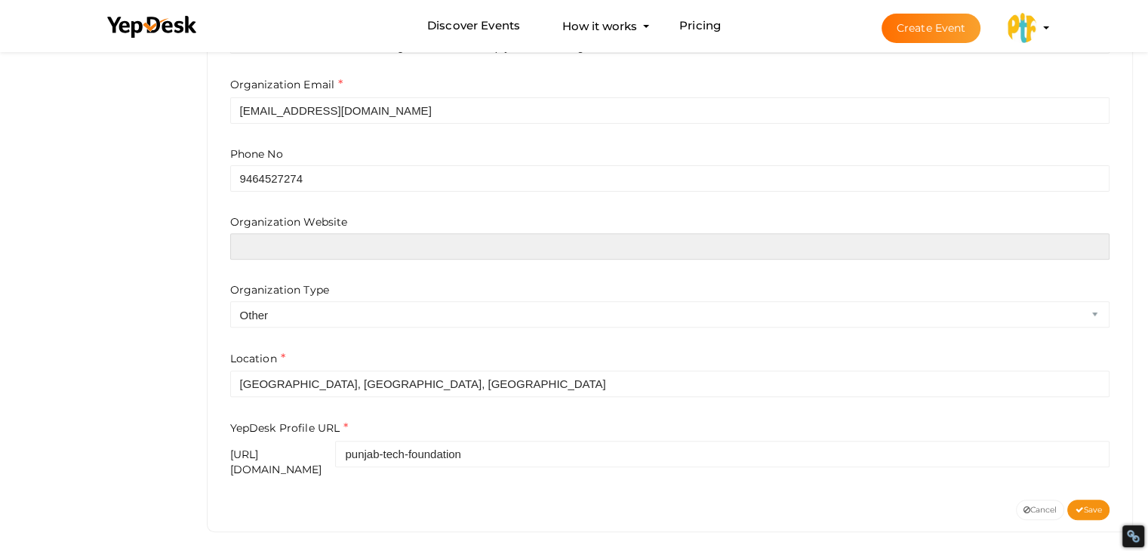
click at [325, 247] on input "text" at bounding box center [670, 246] width 880 height 26
paste input "https://punjabtechfoundation.com/web-design.html"
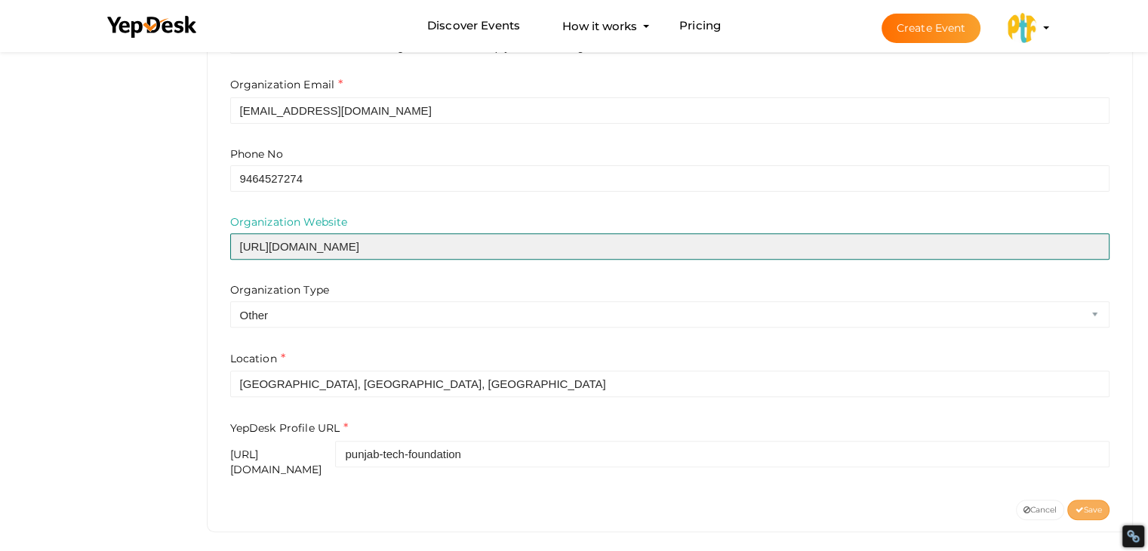
type input "https://punjabtechfoundation.com/web-design.html"
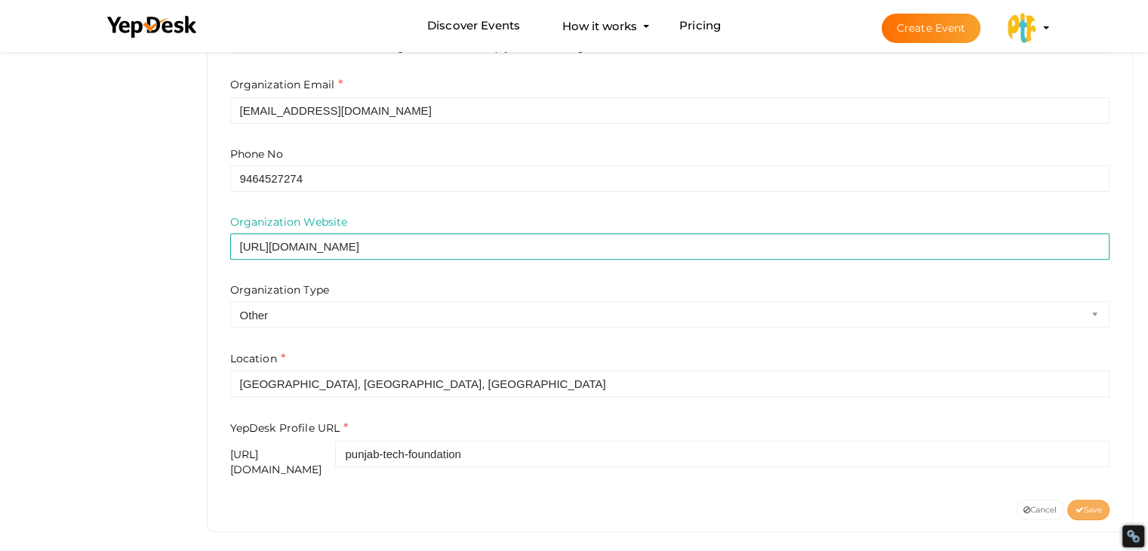
click at [1089, 504] on button "Save" at bounding box center [1088, 510] width 42 height 20
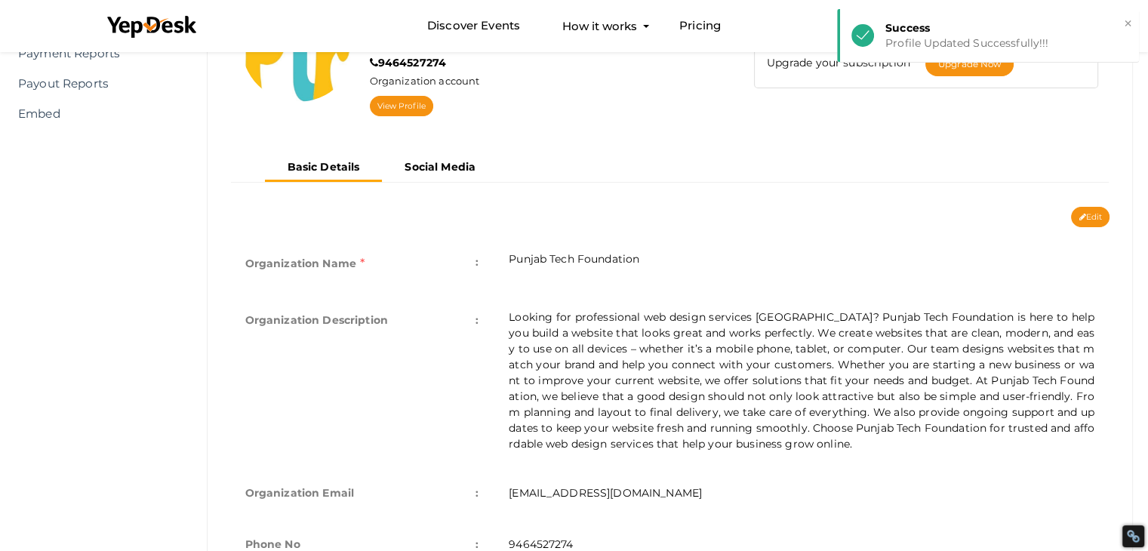
scroll to position [0, 0]
